Goal: Task Accomplishment & Management: Use online tool/utility

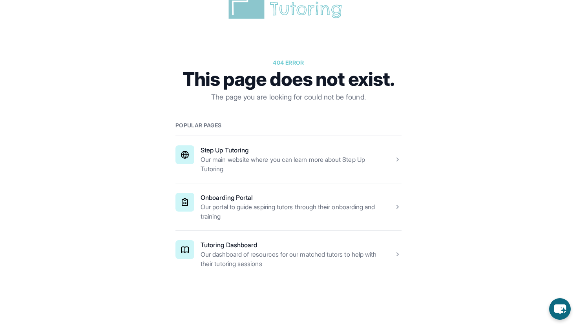
scroll to position [48, 0]
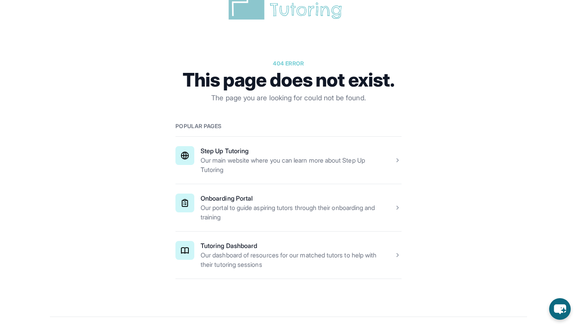
click at [280, 265] on span at bounding box center [288, 255] width 226 height 47
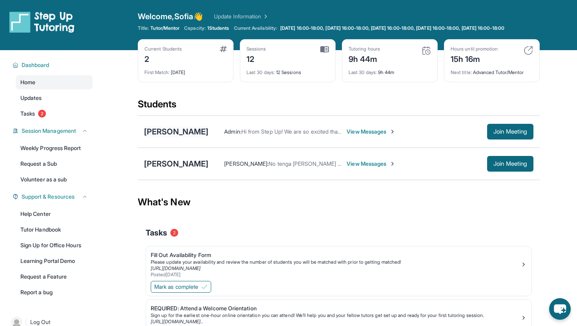
click at [188, 137] on div "[PERSON_NAME]" at bounding box center [176, 131] width 64 height 11
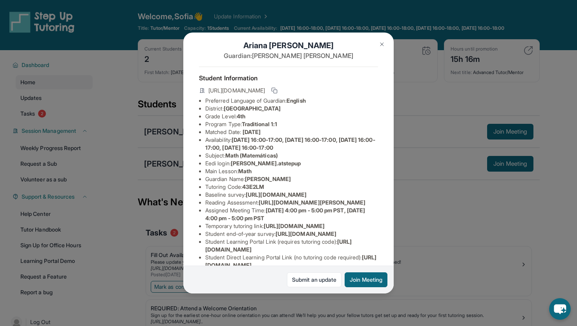
scroll to position [9, 0]
drag, startPoint x: 235, startPoint y: 163, endPoint x: 289, endPoint y: 163, distance: 54.5
click at [289, 163] on li "Eedi login : [PERSON_NAME].atstepup" at bounding box center [291, 163] width 173 height 8
copy span "[PERSON_NAME].atstepup"
click at [383, 44] on img at bounding box center [382, 44] width 6 height 6
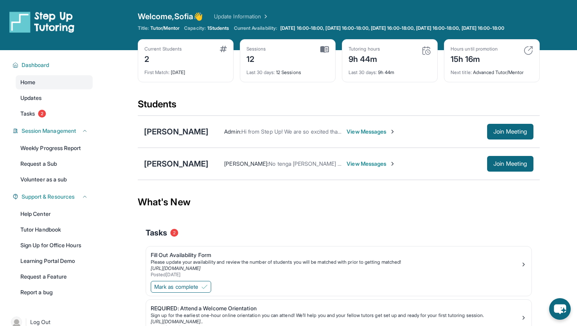
click at [527, 55] on img at bounding box center [527, 50] width 9 height 9
click at [525, 52] on img at bounding box center [527, 50] width 9 height 9
click at [512, 134] on span "Join Meeting" at bounding box center [510, 131] width 34 height 5
click at [514, 133] on button "Join Meeting" at bounding box center [510, 132] width 46 height 16
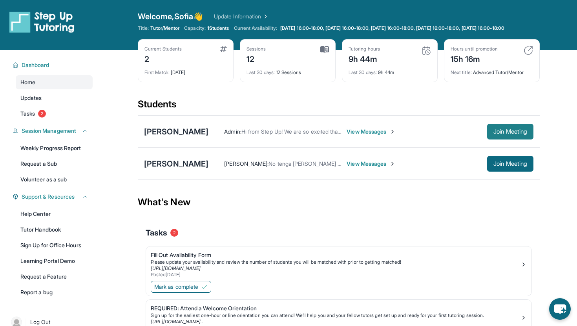
click at [514, 134] on span "Join Meeting" at bounding box center [510, 131] width 34 height 5
click at [519, 134] on span "Join Meeting" at bounding box center [510, 131] width 34 height 5
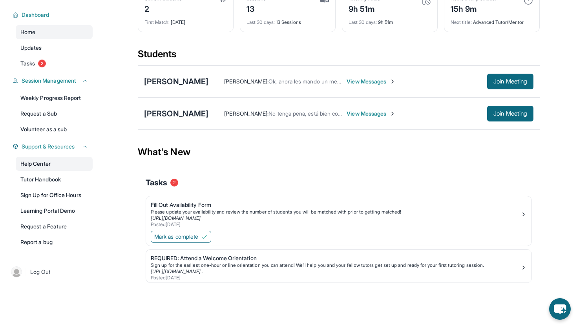
click at [57, 163] on link "Help Center" at bounding box center [54, 164] width 77 height 14
